Goal: Communication & Community: Answer question/provide support

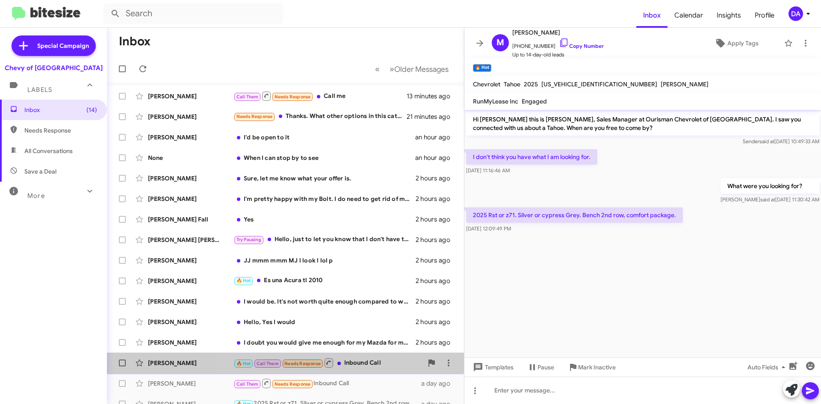
click at [360, 364] on div "🔥 Hot Call Them Needs Response Inbound Call" at bounding box center [327, 362] width 189 height 11
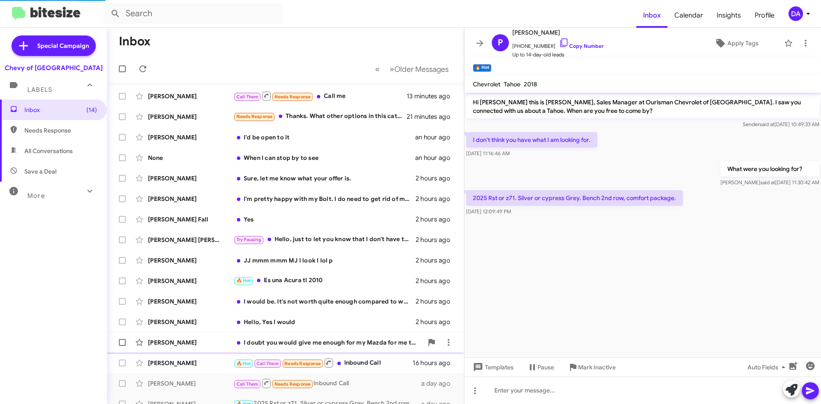
scroll to position [6, 0]
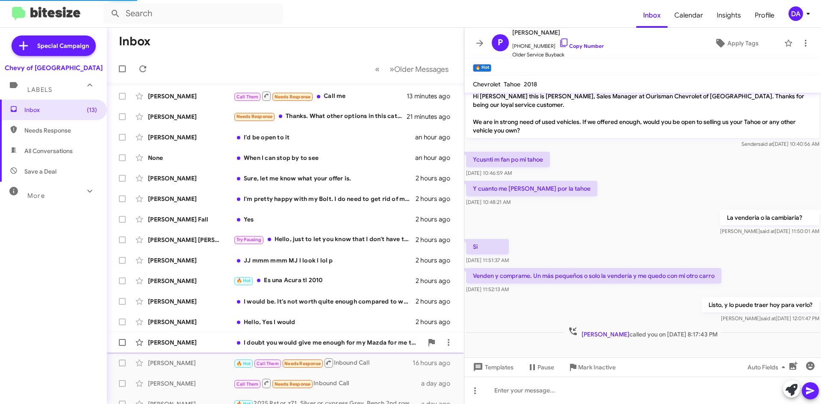
click at [360, 344] on div "I doubt you would give me enough for my Mazda for me to even break even on it. …" at bounding box center [327, 342] width 189 height 9
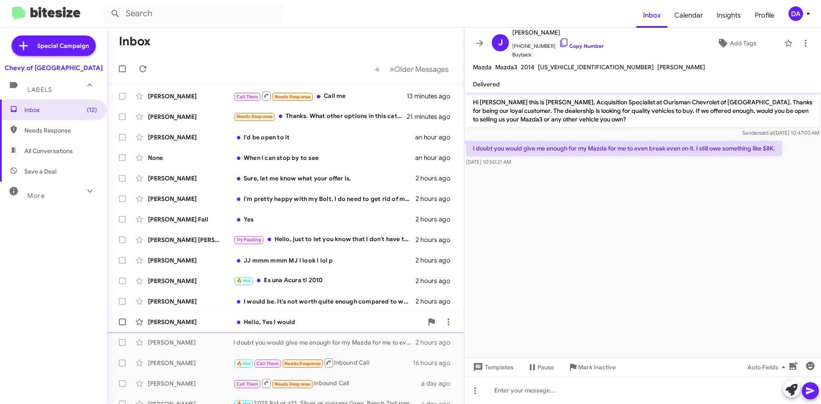
click at [361, 322] on div "Hello, Yes I would" at bounding box center [327, 322] width 189 height 9
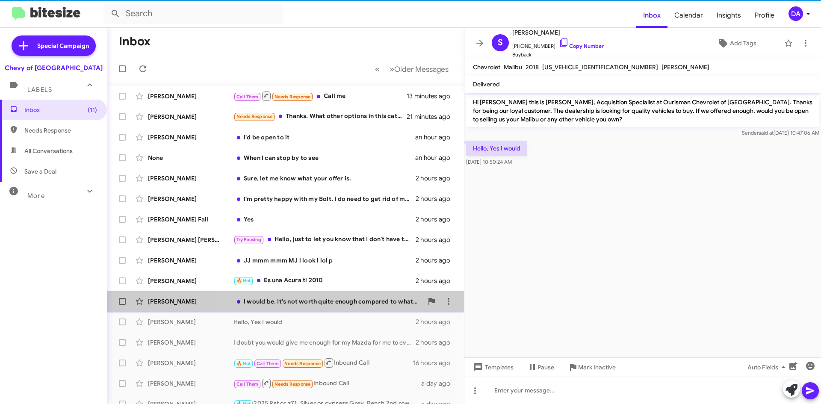
click at [358, 304] on div "I would be. It's not worth quite enough compared to what's remaining on the loa…" at bounding box center [327, 301] width 189 height 9
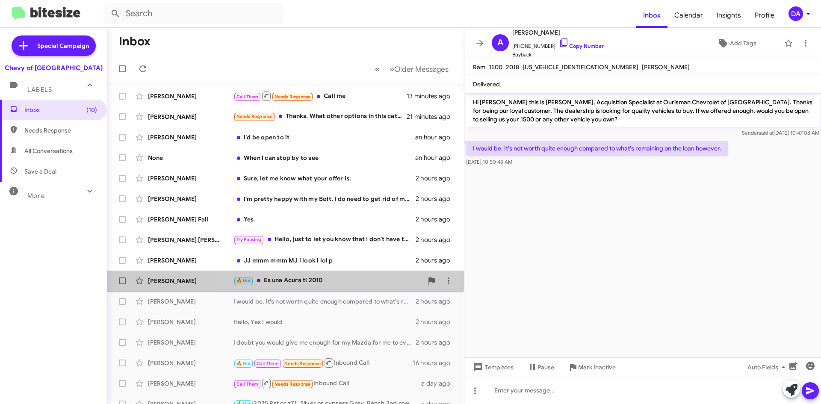
click at [350, 284] on div "🔥 Hot Es una Acura tl 2010" at bounding box center [327, 281] width 189 height 10
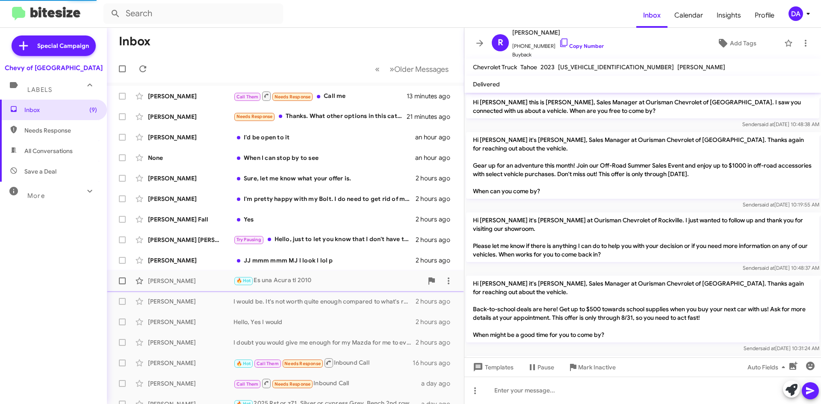
scroll to position [287, 0]
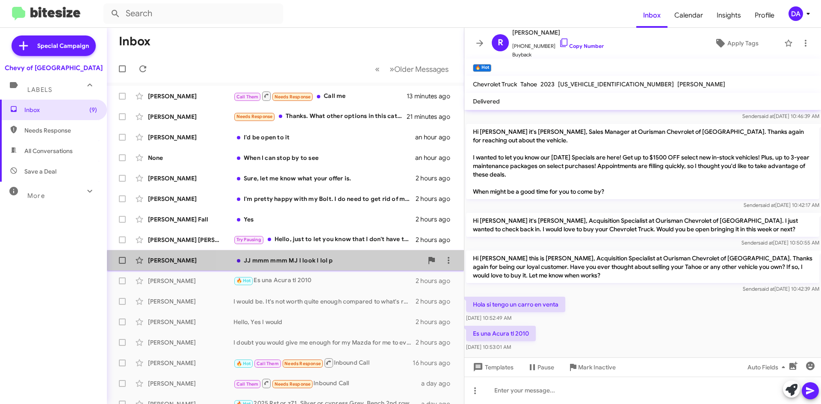
click at [344, 265] on div "[PERSON_NAME] JJ mmm mmm MJ l look l lol p 2 hours ago" at bounding box center [285, 260] width 343 height 17
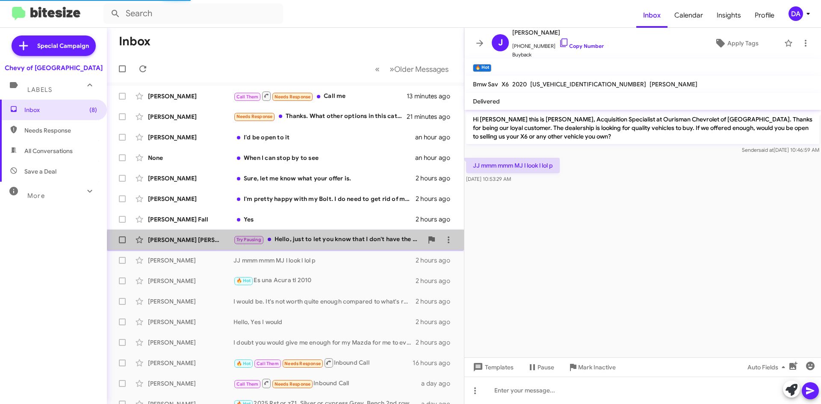
click at [345, 246] on div "Illich [PERSON_NAME] Try Pausing Hello, just to let you know that I don't have …" at bounding box center [285, 239] width 343 height 17
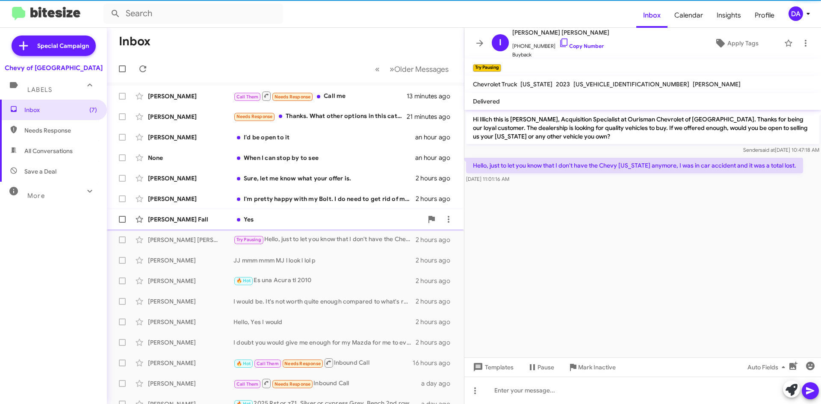
click at [345, 224] on div "[PERSON_NAME] Fall Yes 2 hours ago" at bounding box center [285, 219] width 343 height 17
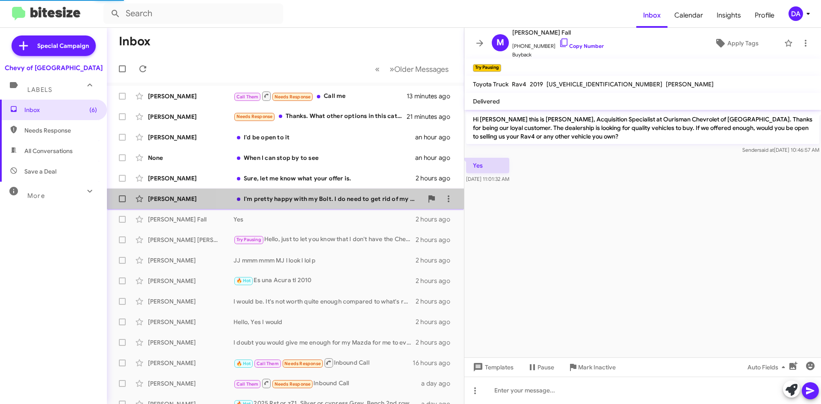
click at [348, 201] on div "I'm pretty happy with my Bolt. I do need to get rid of my minivan but I think i…" at bounding box center [327, 199] width 189 height 9
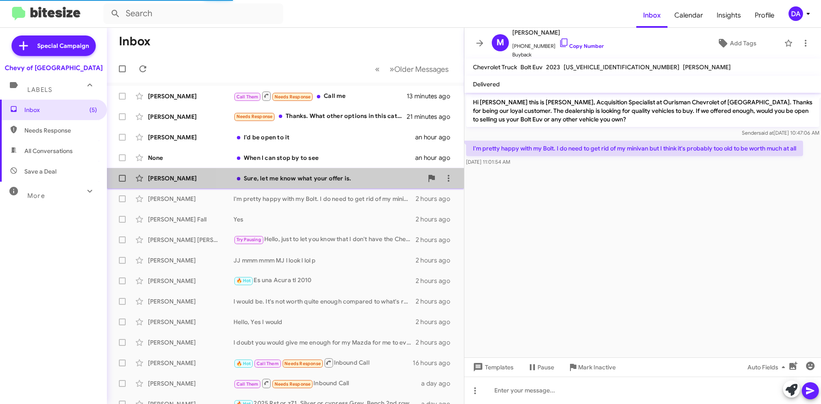
click at [348, 177] on div "Sure, let me know what your offer is." at bounding box center [327, 178] width 189 height 9
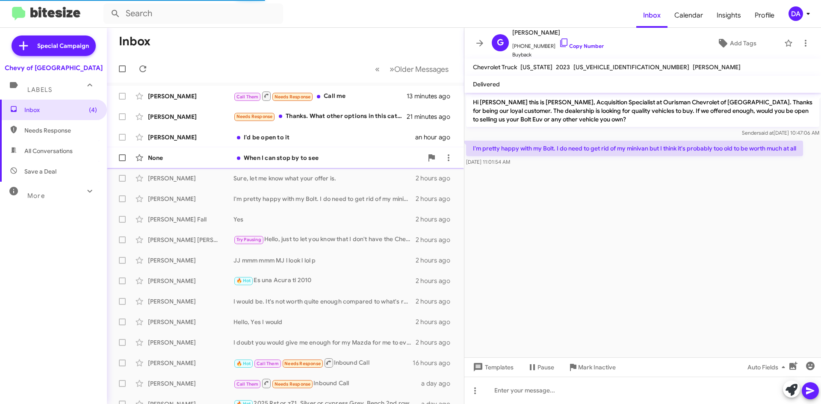
click at [340, 160] on div "When I can stop by to see" at bounding box center [327, 157] width 189 height 9
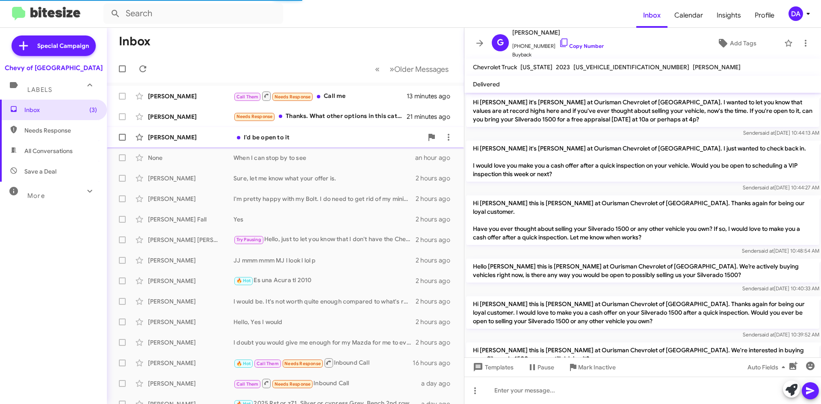
scroll to position [477, 0]
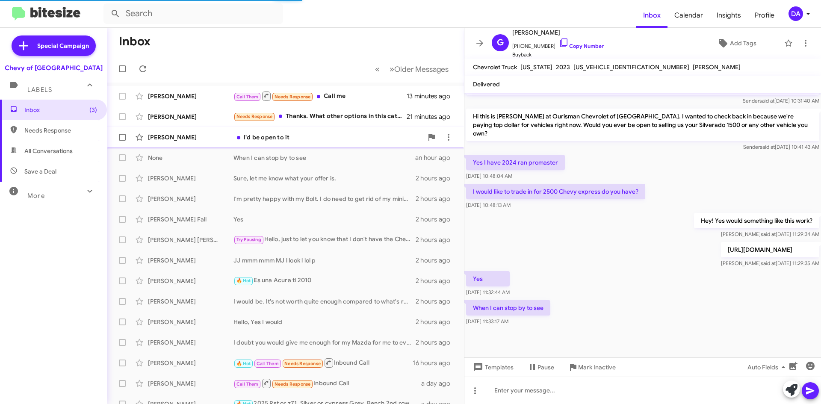
click at [310, 136] on div "I'd be open to it" at bounding box center [327, 137] width 189 height 9
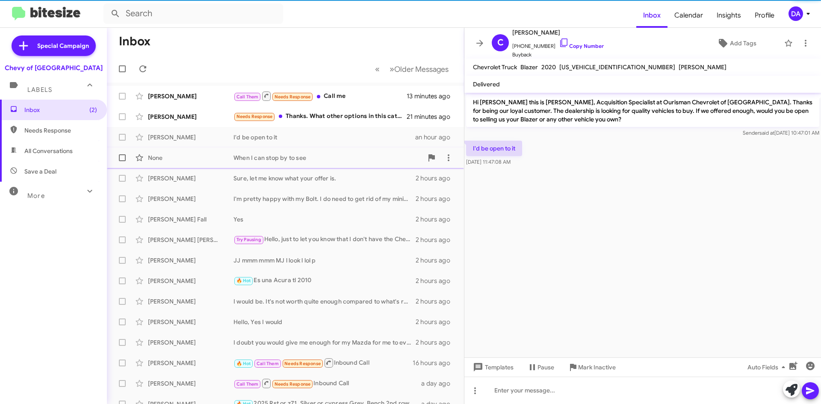
click at [319, 154] on div "When I can stop by to see" at bounding box center [327, 157] width 189 height 9
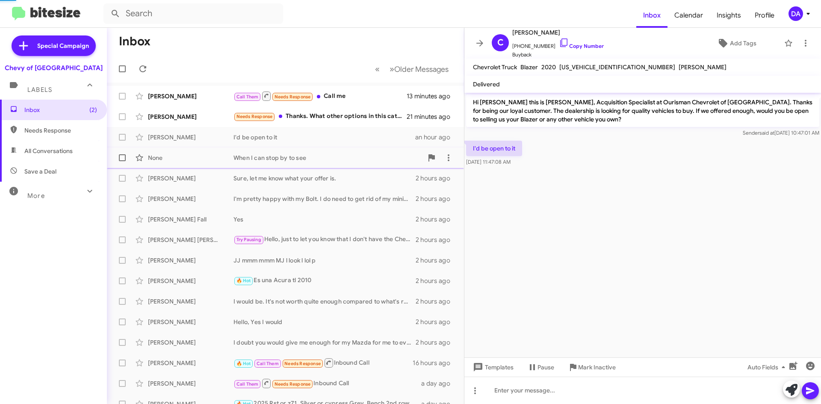
scroll to position [477, 0]
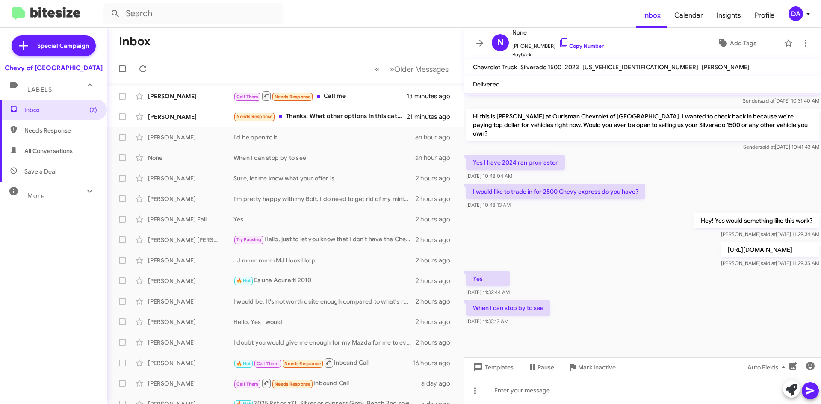
click at [572, 379] on div at bounding box center [642, 390] width 357 height 27
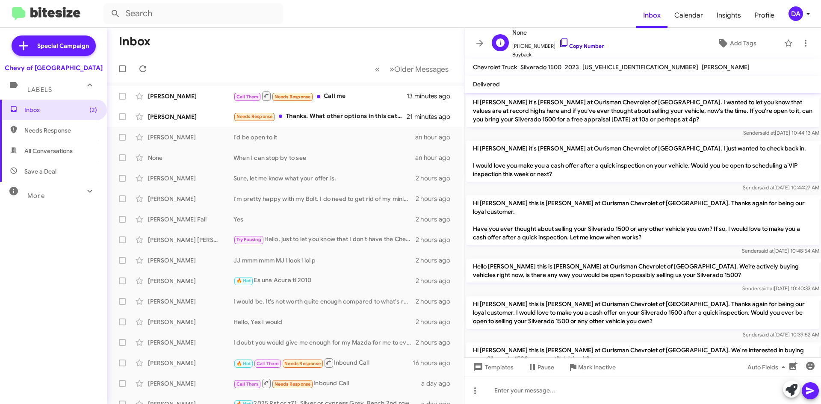
click at [592, 47] on link "Copy Number" at bounding box center [581, 46] width 45 height 6
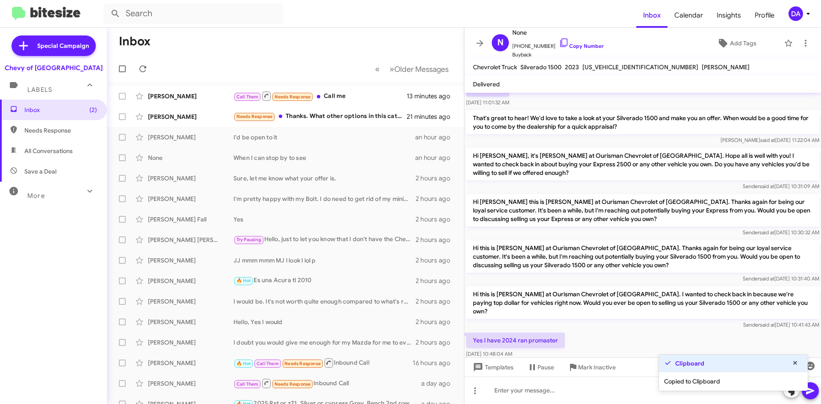
scroll to position [342, 0]
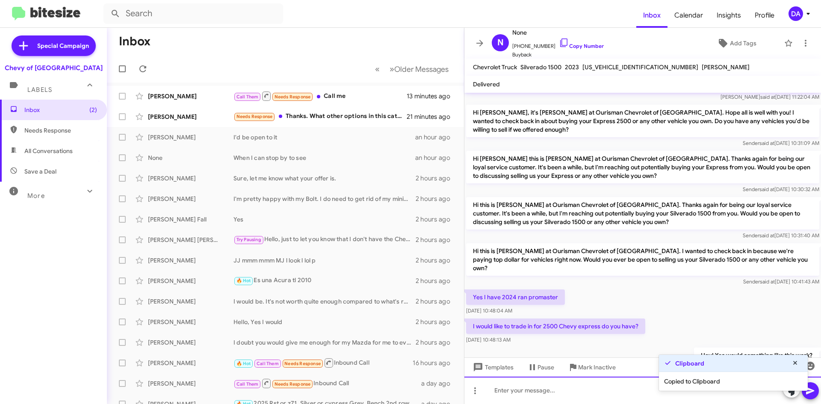
click at [523, 387] on div at bounding box center [642, 390] width 357 height 27
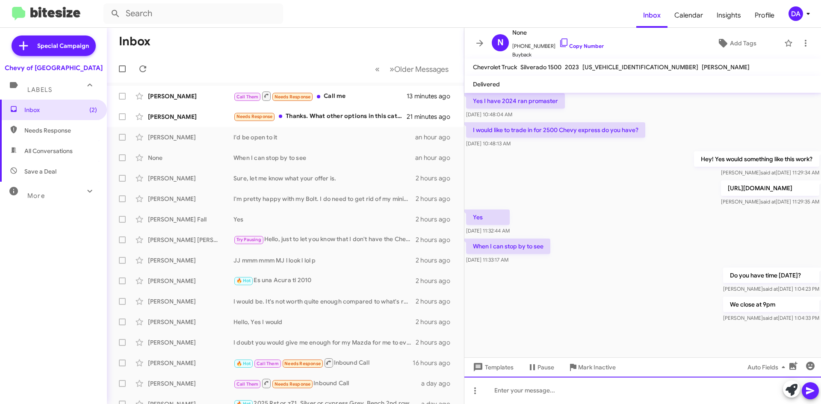
scroll to position [539, 0]
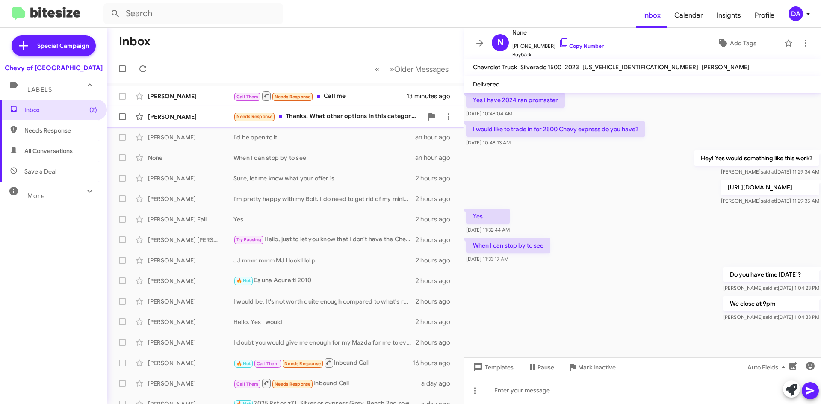
click at [311, 111] on div "[PERSON_NAME] Needs Response Thanks. What other options in this category do you…" at bounding box center [285, 116] width 343 height 17
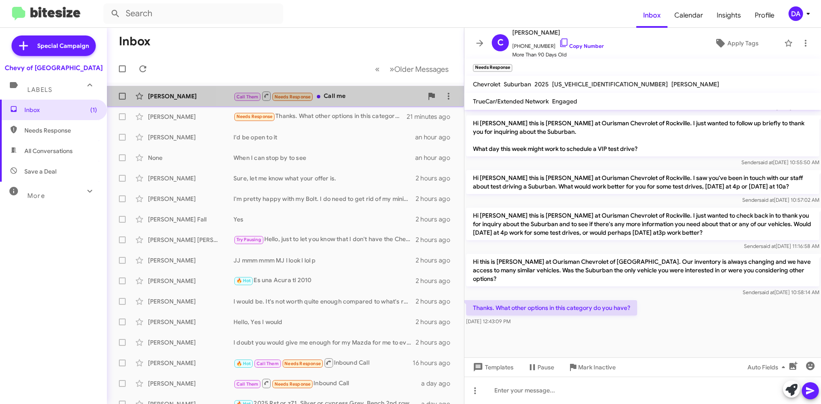
click at [372, 94] on div "Call Them Needs Response Call me" at bounding box center [327, 96] width 189 height 11
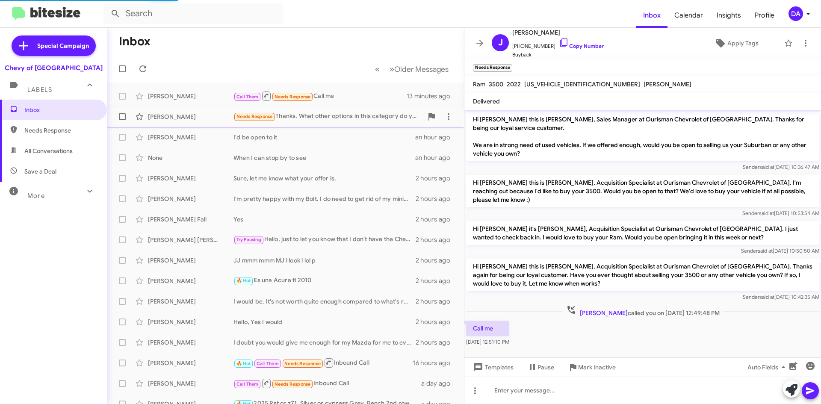
click at [360, 114] on div "Needs Response Thanks. What other options in this category do you have?" at bounding box center [327, 117] width 189 height 10
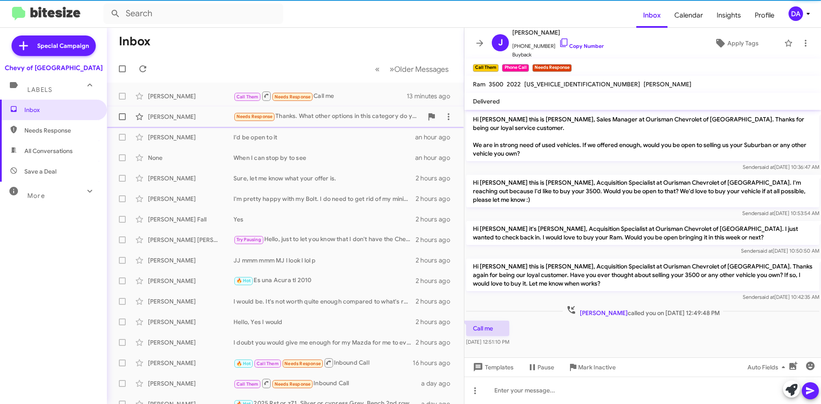
scroll to position [742, 0]
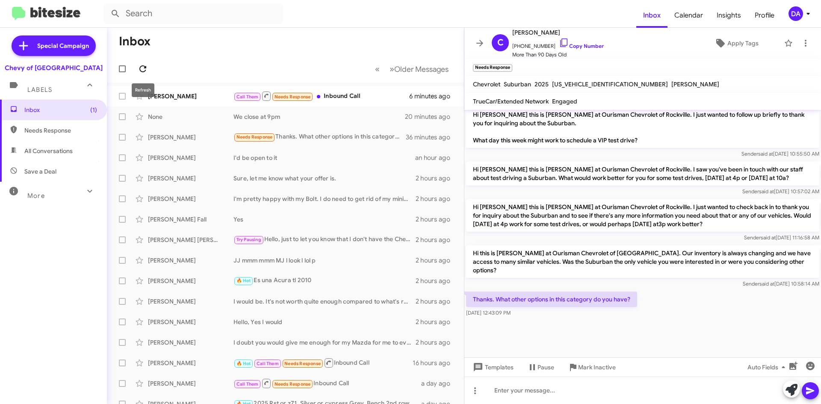
click at [147, 69] on icon at bounding box center [143, 69] width 10 height 10
